Goal: Navigation & Orientation: Find specific page/section

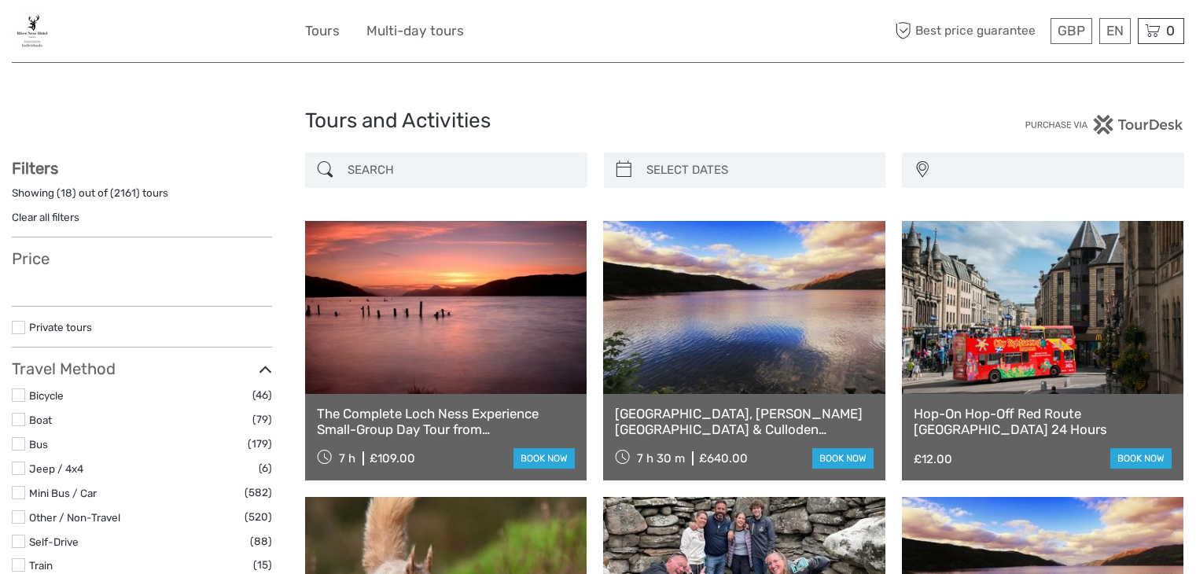
select select
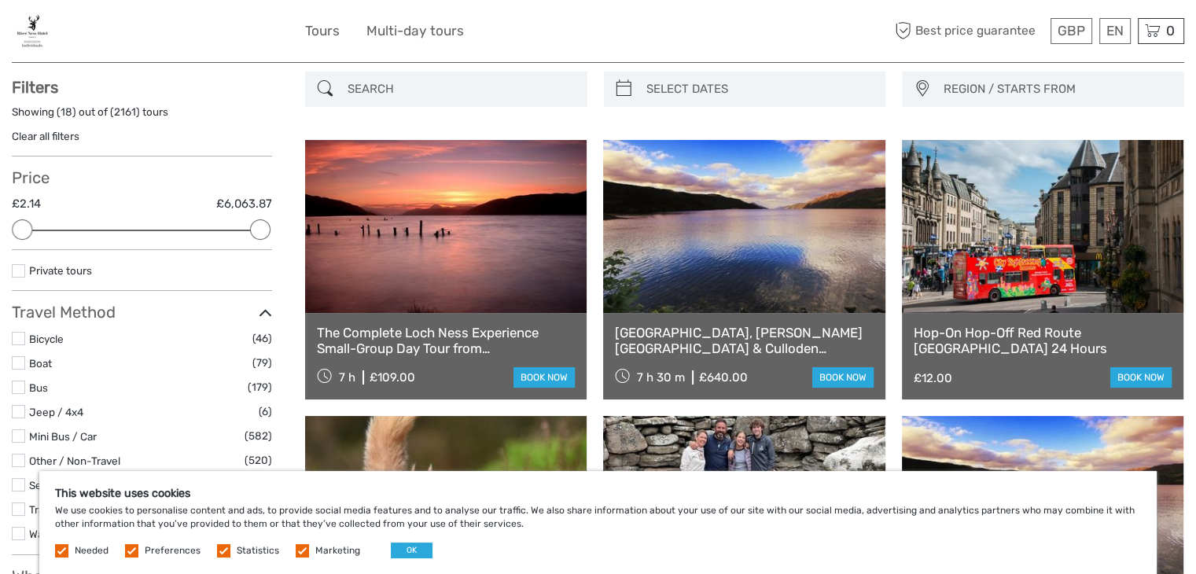
scroll to position [82, 0]
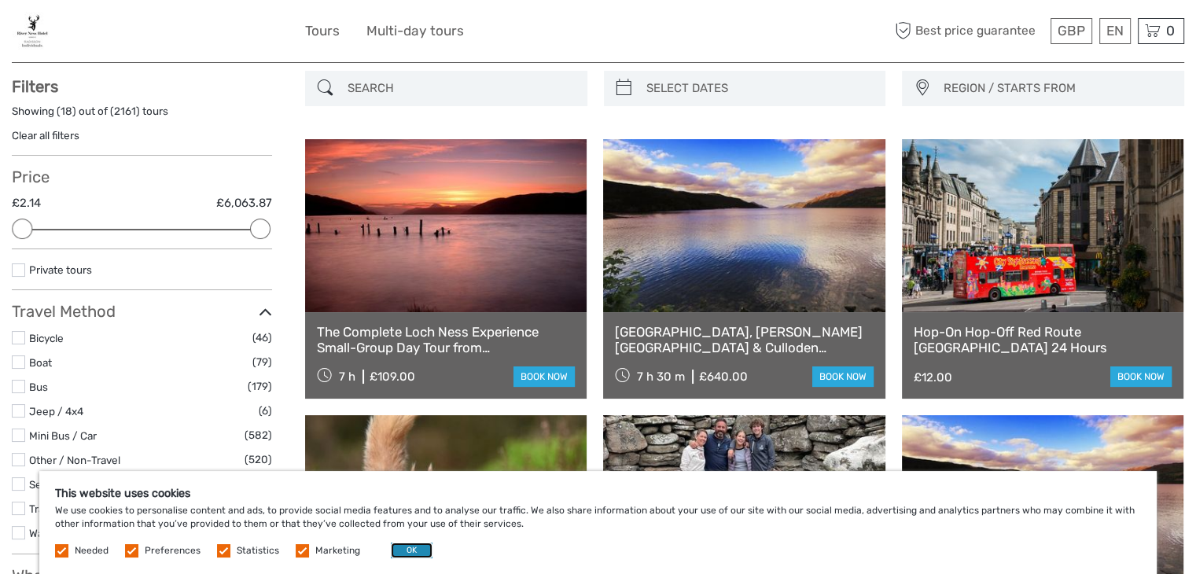
click at [407, 554] on button "OK" at bounding box center [412, 551] width 42 height 16
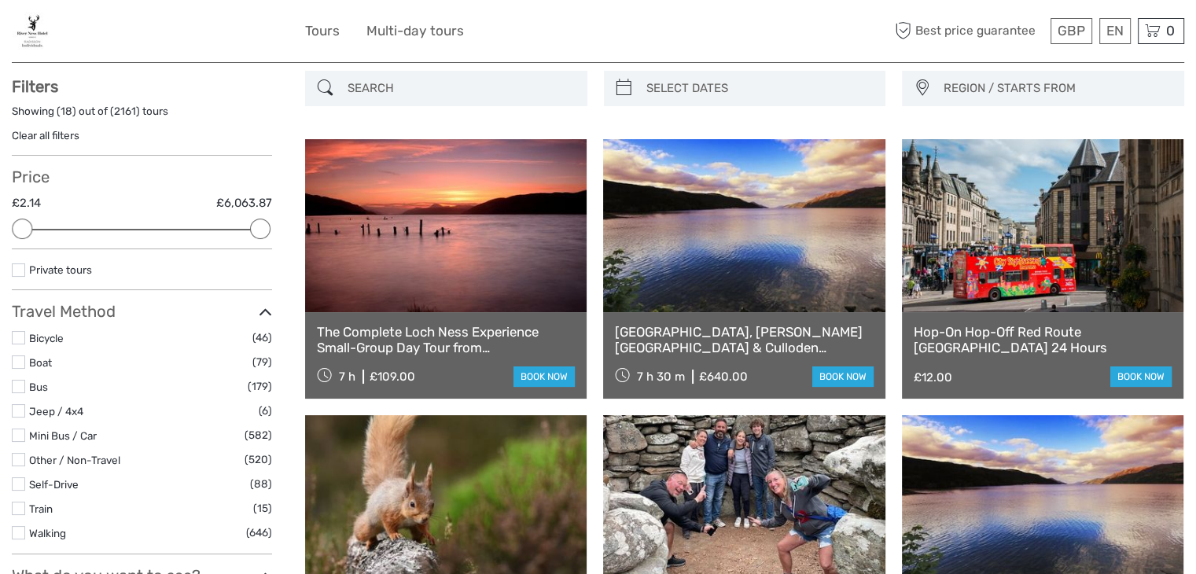
scroll to position [0, 0]
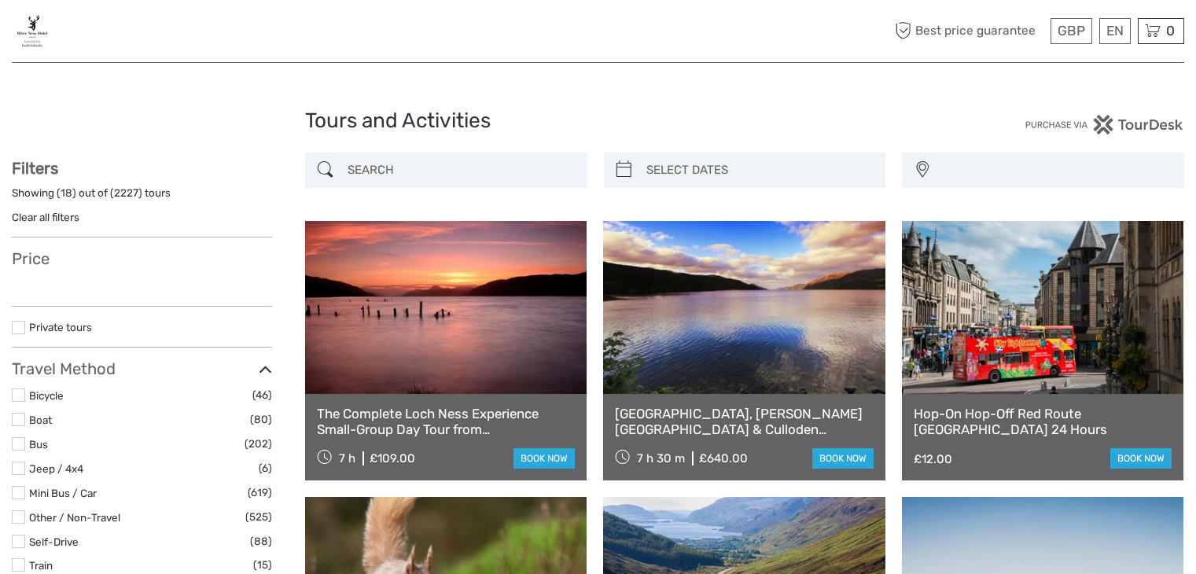
select select
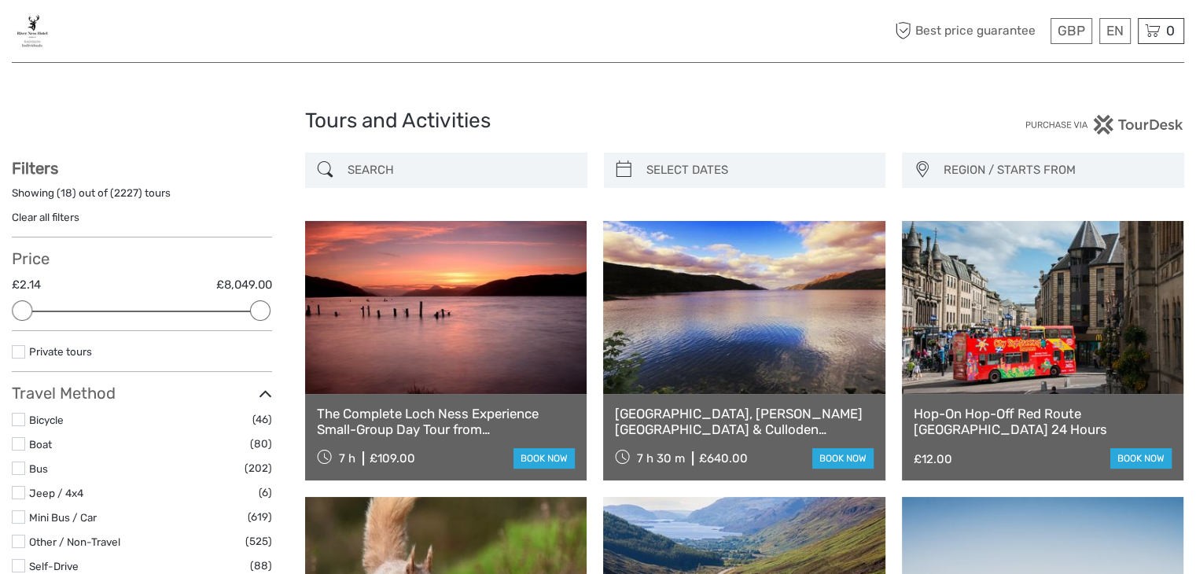
click at [32, 36] on img at bounding box center [33, 31] width 42 height 39
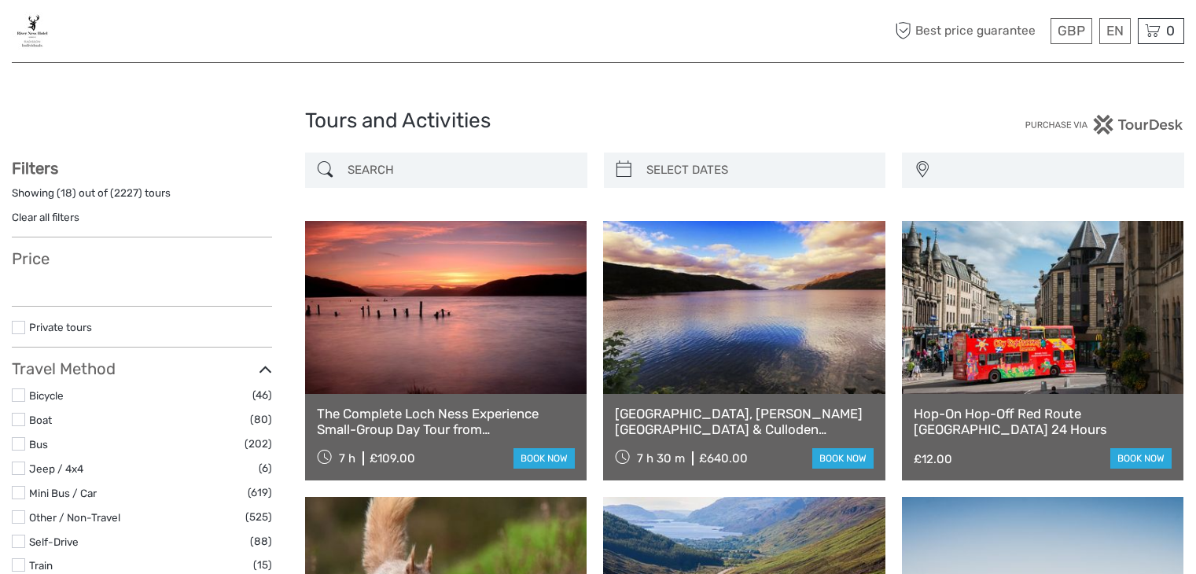
select select
